Goal: Navigation & Orientation: Find specific page/section

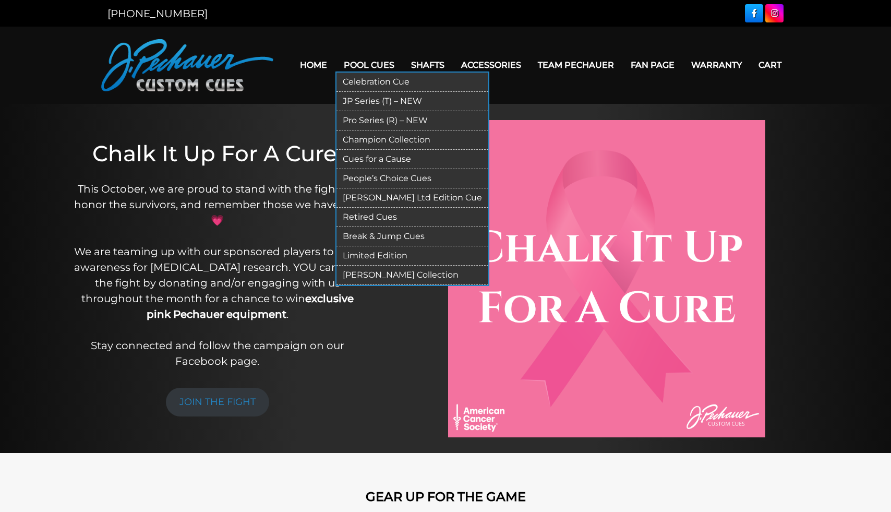
click at [356, 254] on link "Limited Edition" at bounding box center [413, 255] width 152 height 19
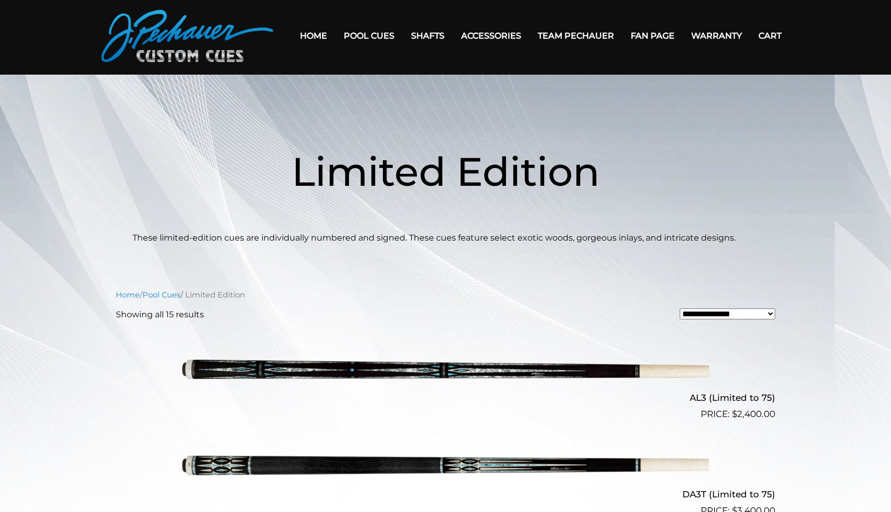
scroll to position [33, 0]
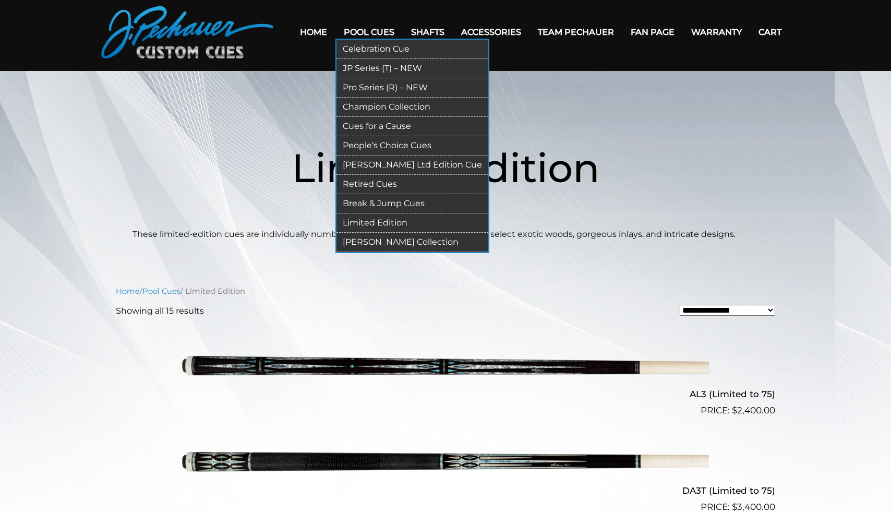
click at [366, 241] on link "[PERSON_NAME] Collection" at bounding box center [413, 242] width 152 height 19
click at [364, 186] on link "Retired Cues" at bounding box center [413, 184] width 152 height 19
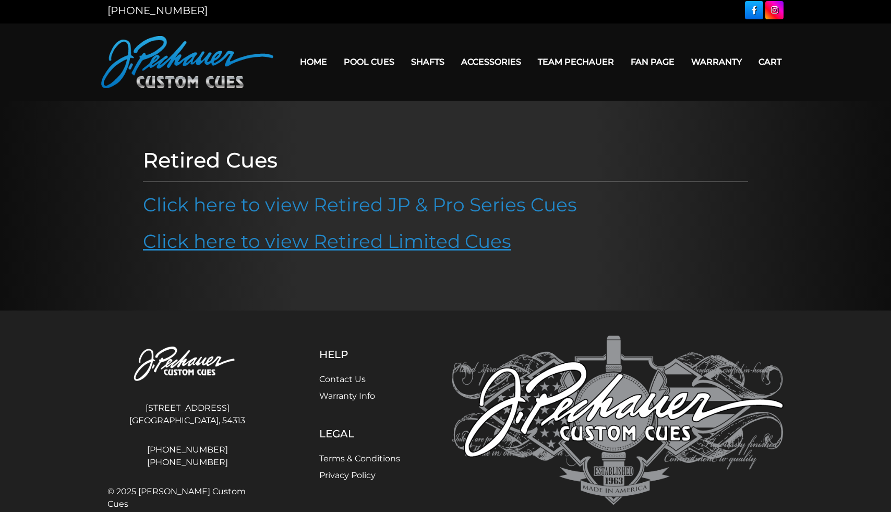
scroll to position [5, 0]
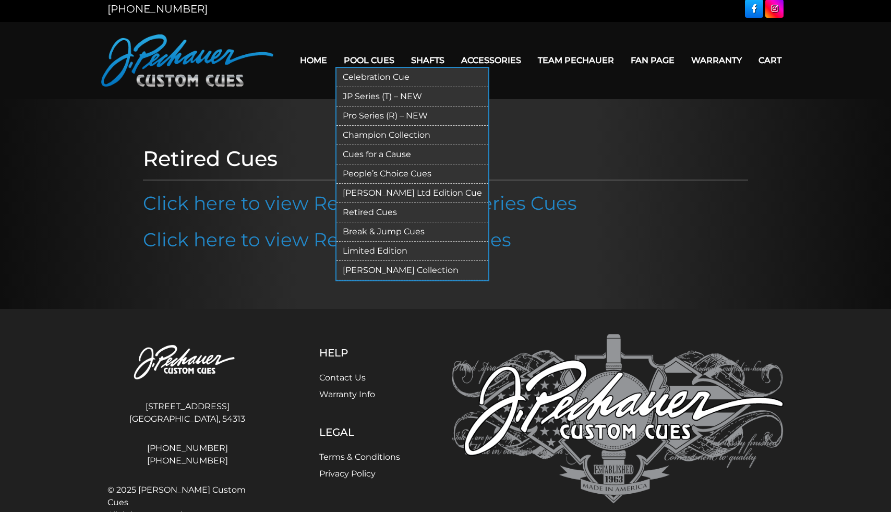
click at [360, 133] on link "Champion Collection" at bounding box center [413, 135] width 152 height 19
